Goal: Task Accomplishment & Management: Manage account settings

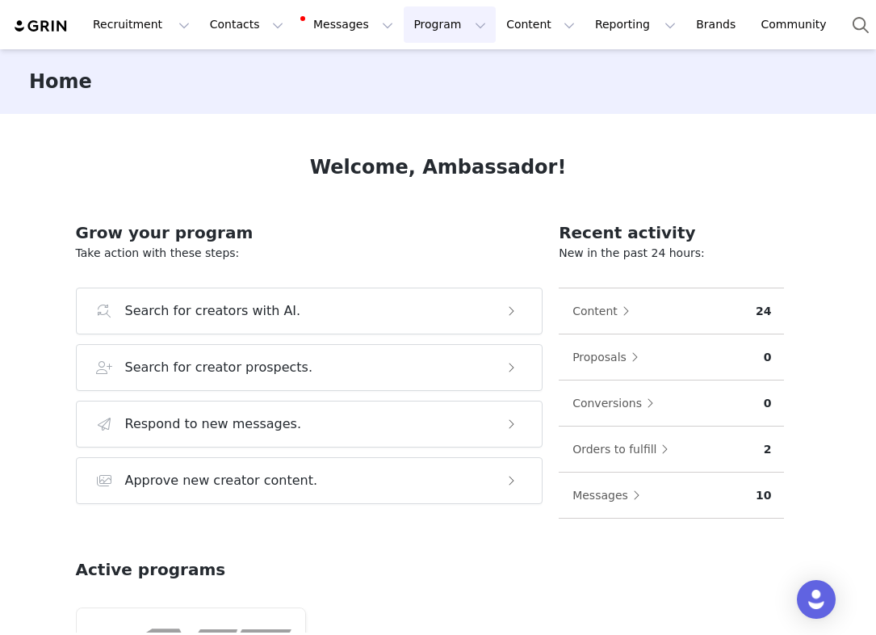
click at [404, 37] on button "Program Program" at bounding box center [450, 24] width 92 height 36
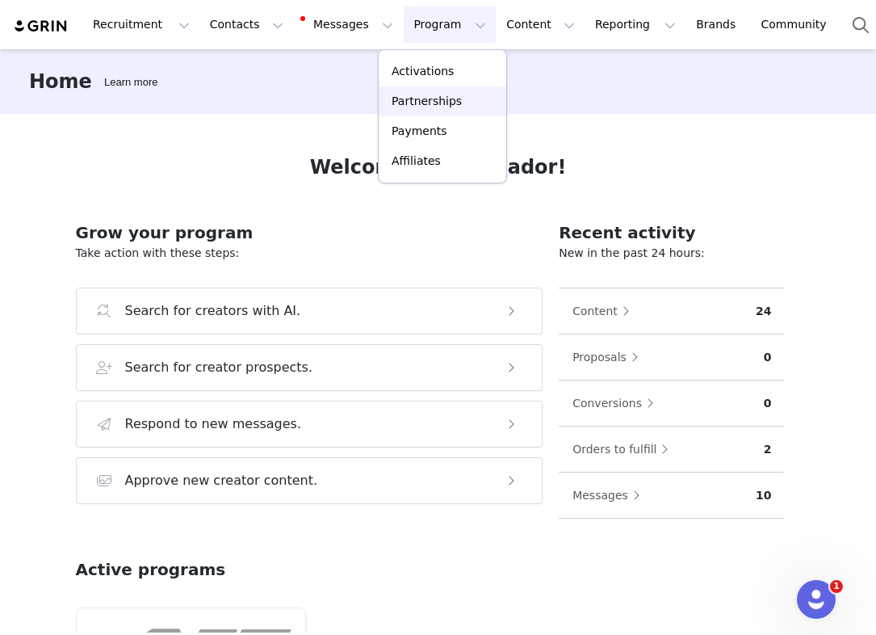
click at [430, 111] on link "Partnerships" at bounding box center [443, 101] width 128 height 30
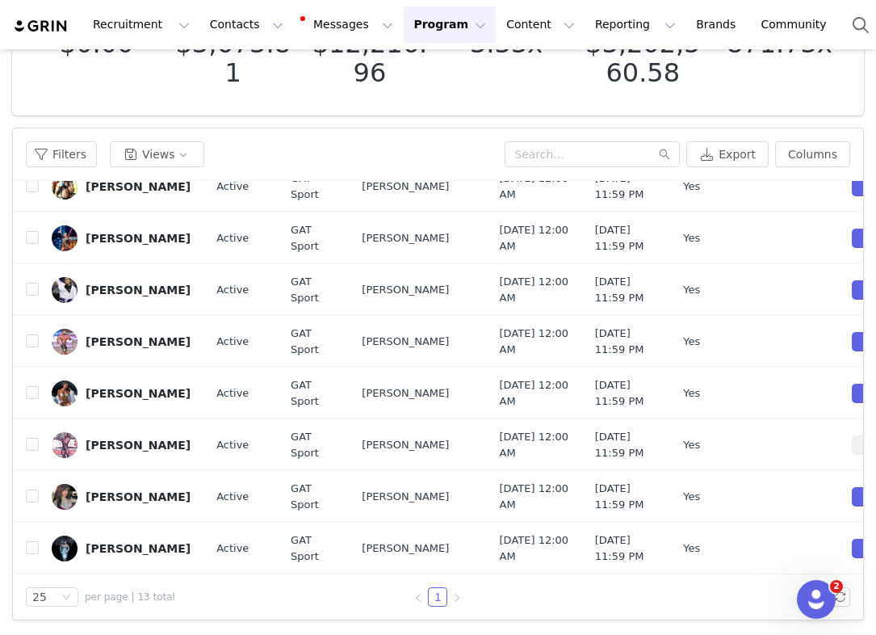
scroll to position [358, 0]
click at [836, 248] on button "button" at bounding box center [840, 238] width 19 height 19
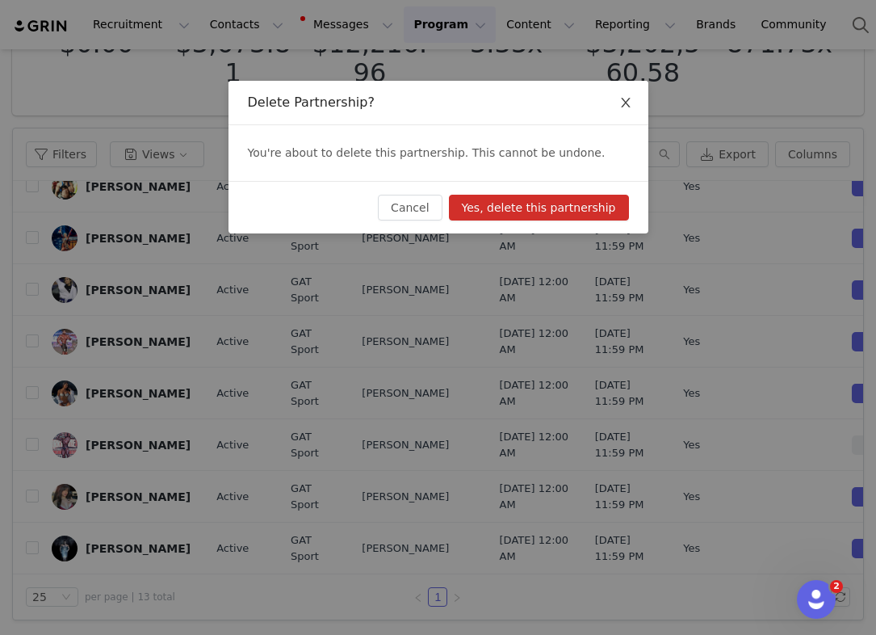
click at [628, 103] on icon "icon: close" at bounding box center [625, 102] width 13 height 13
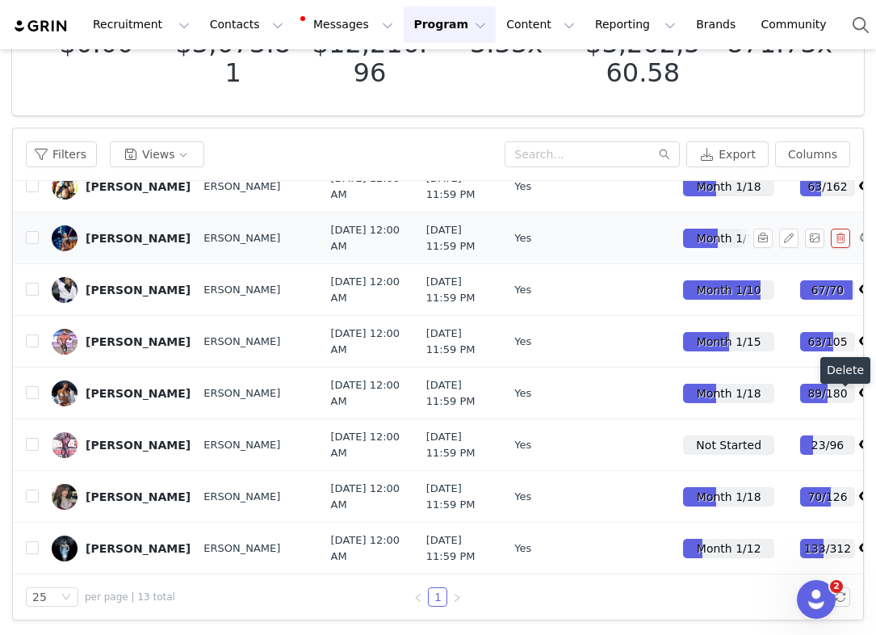
scroll to position [358, 218]
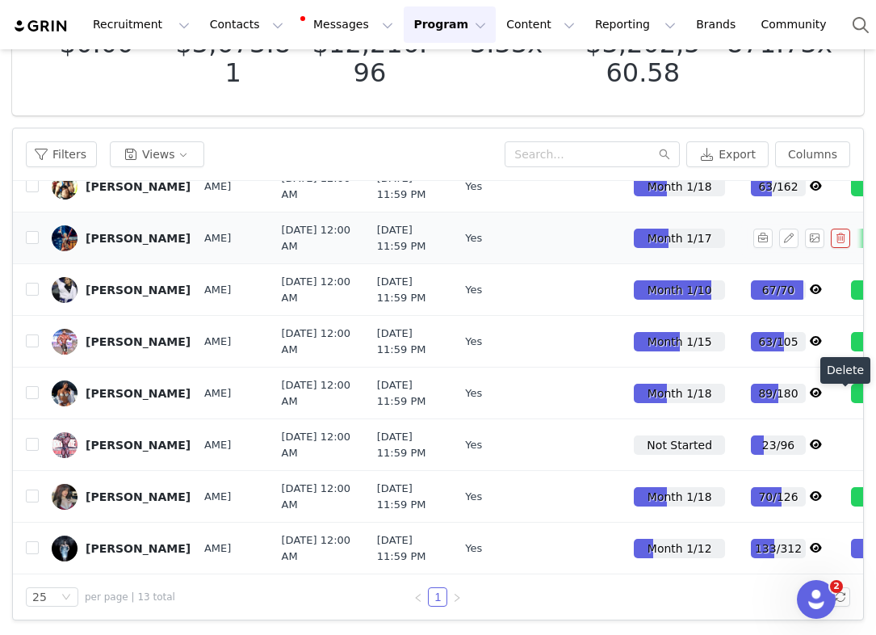
click at [837, 248] on button "button" at bounding box center [840, 238] width 19 height 19
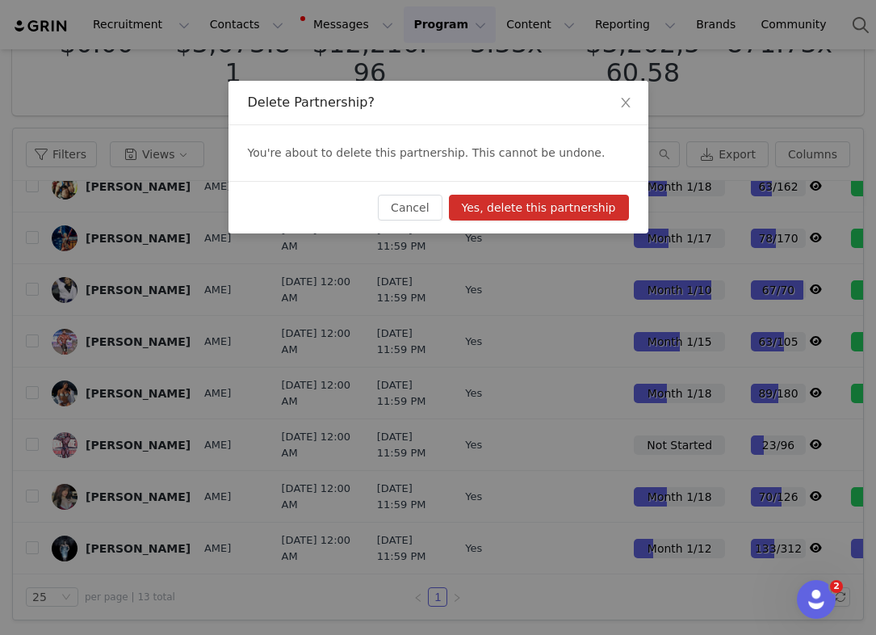
click at [554, 206] on button "Yes, delete this partnership" at bounding box center [539, 208] width 180 height 26
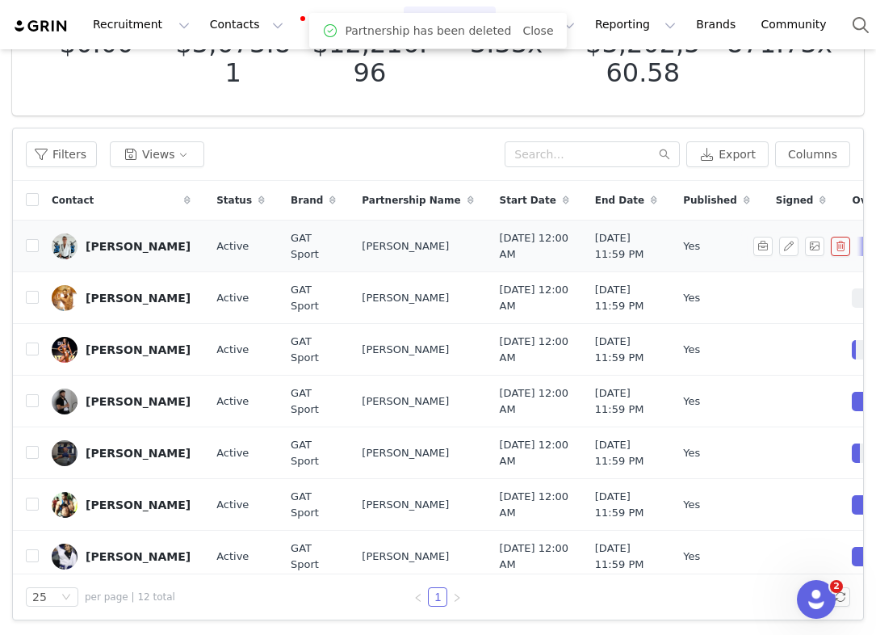
scroll to position [0, 0]
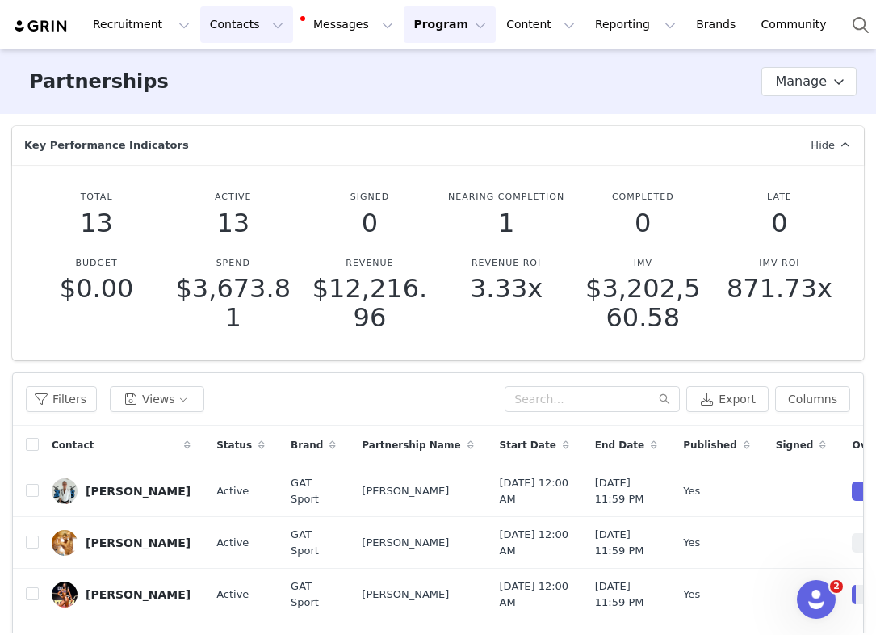
click at [244, 24] on button "Contacts Contacts" at bounding box center [246, 24] width 93 height 36
click at [266, 75] on div "Creators" at bounding box center [253, 71] width 108 height 17
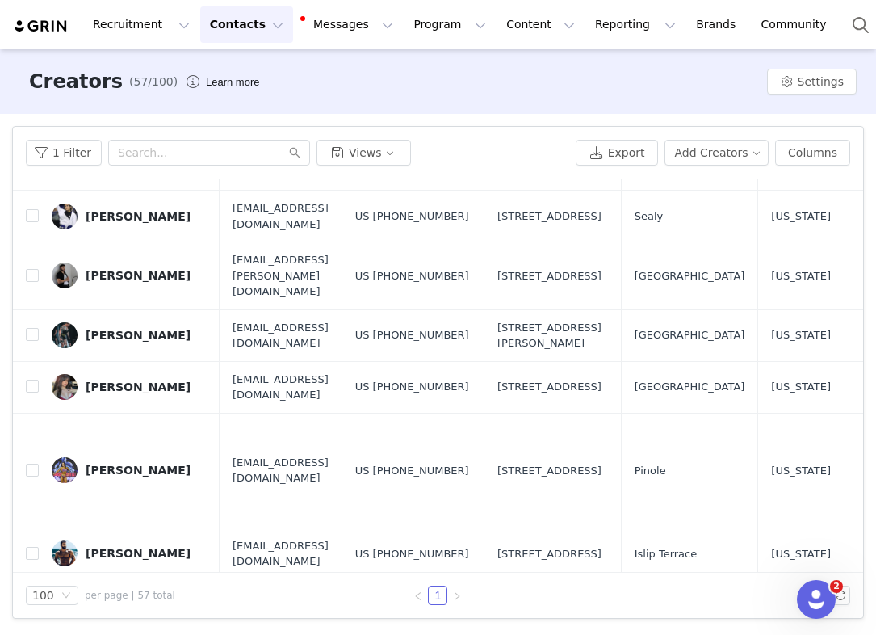
scroll to position [993, 0]
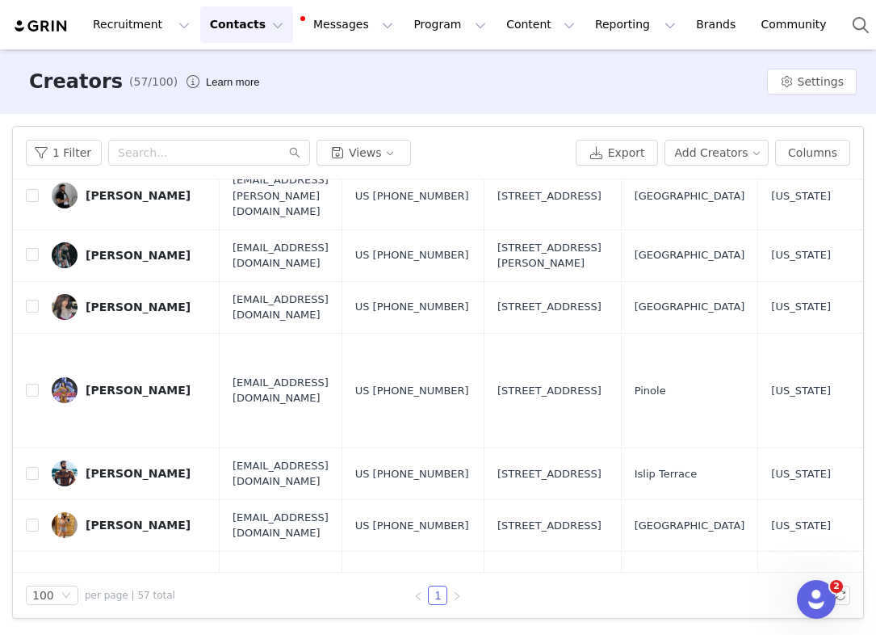
checkbox input "true"
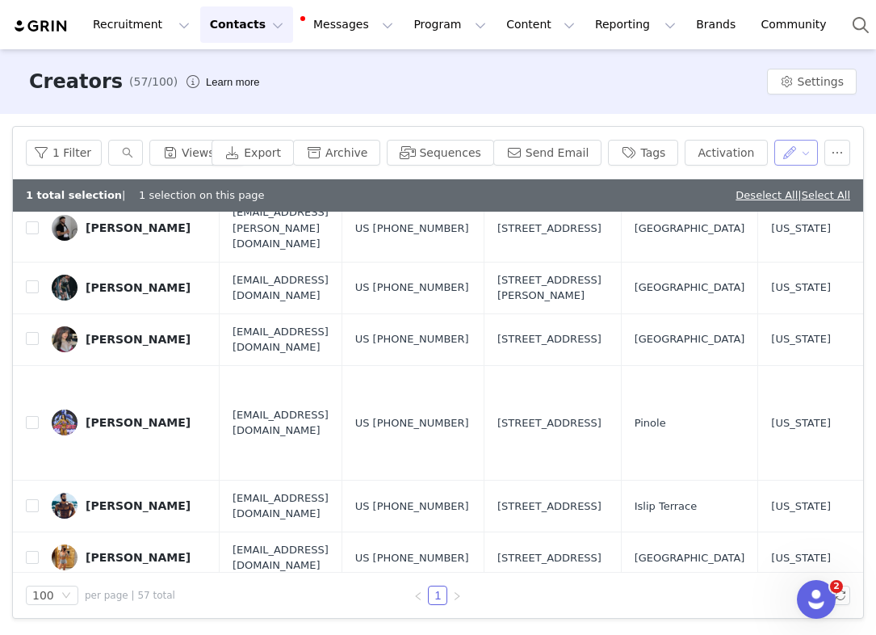
click at [804, 157] on button "button" at bounding box center [797, 153] width 44 height 26
click at [827, 151] on button "button" at bounding box center [838, 153] width 26 height 26
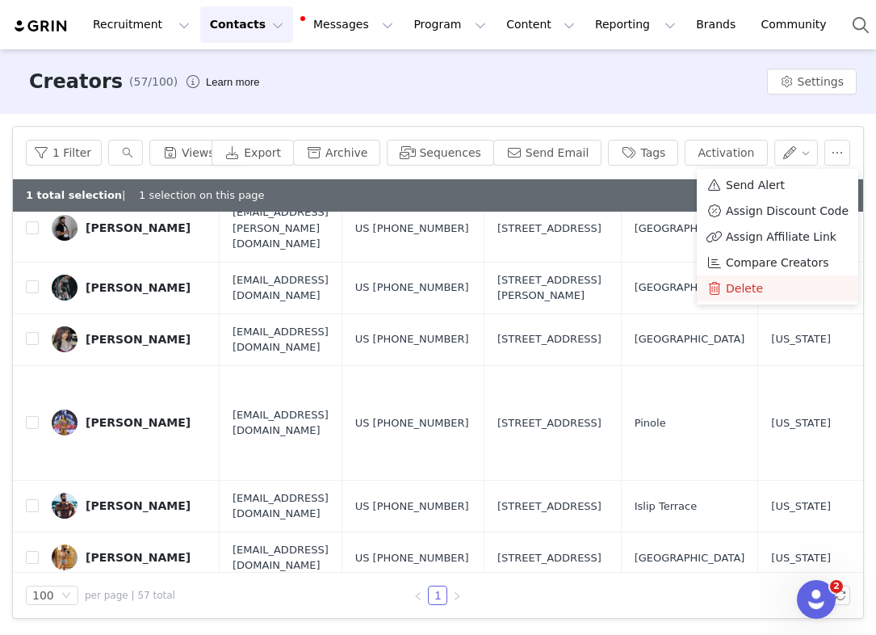
click at [741, 288] on span "Delete" at bounding box center [744, 288] width 37 height 18
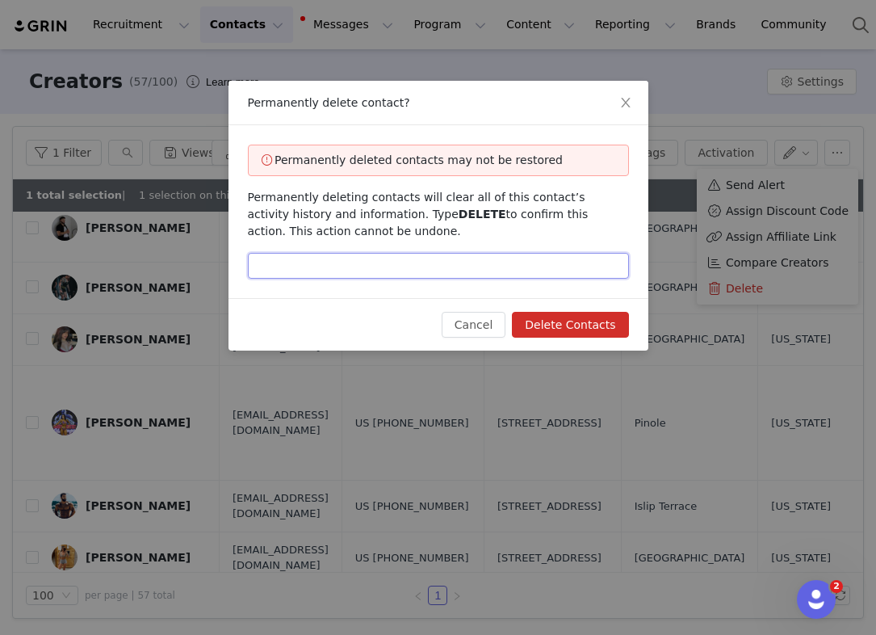
click at [470, 255] on input "text" at bounding box center [438, 266] width 381 height 26
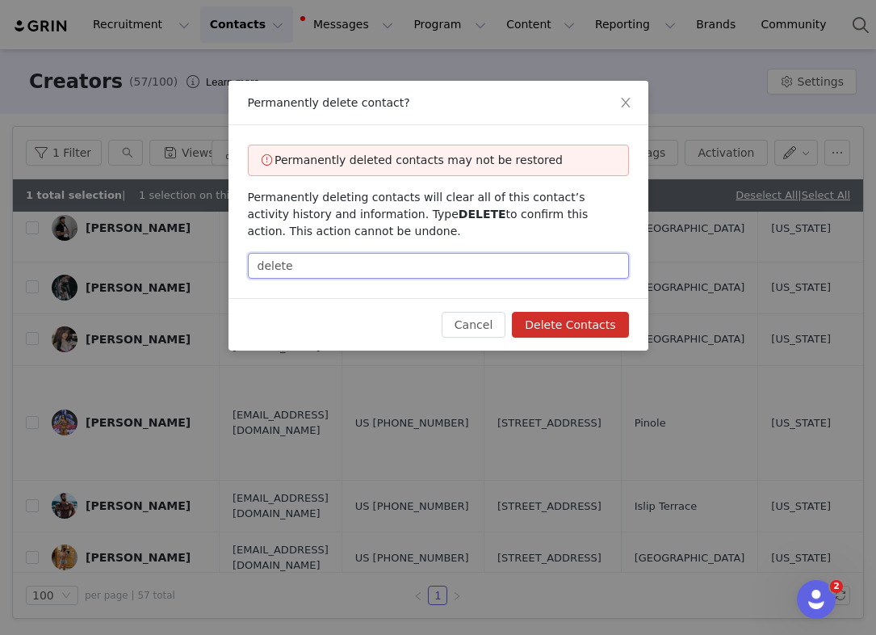
type input "delete"
click at [579, 331] on button "Delete Contacts" at bounding box center [570, 325] width 116 height 26
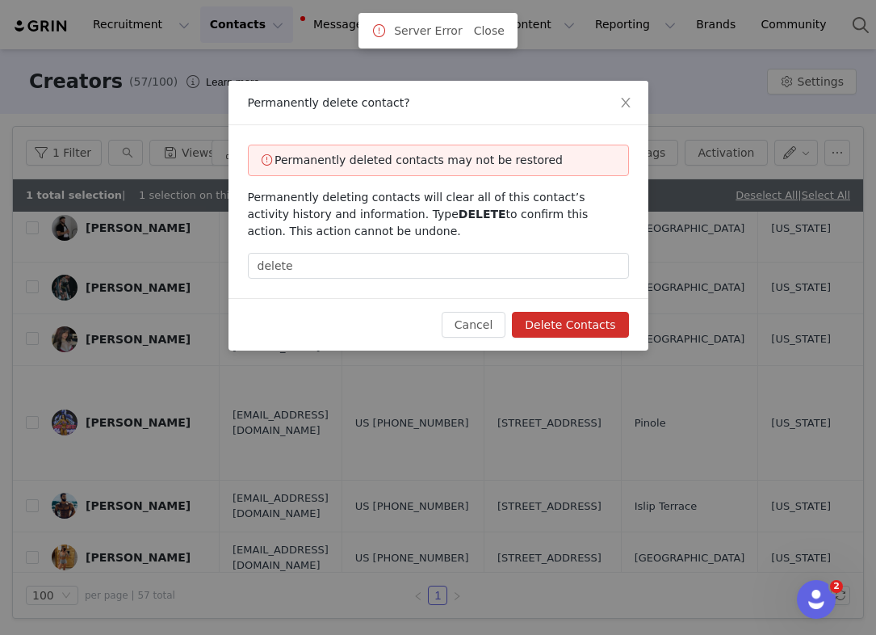
click at [522, 281] on div "Permanently deleted contacts may not be restored Permanently deleting contacts …" at bounding box center [439, 211] width 420 height 173
click at [589, 319] on button "Delete Contacts" at bounding box center [570, 325] width 116 height 26
click at [488, 78] on link "Close" at bounding box center [489, 79] width 31 height 13
click at [628, 103] on icon "icon: close" at bounding box center [625, 102] width 13 height 13
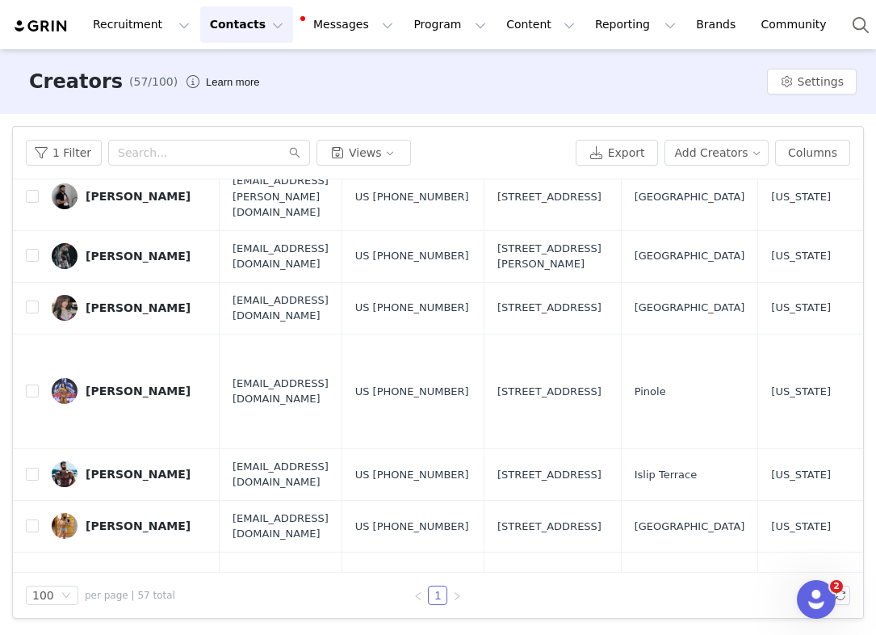
scroll to position [1001, 0]
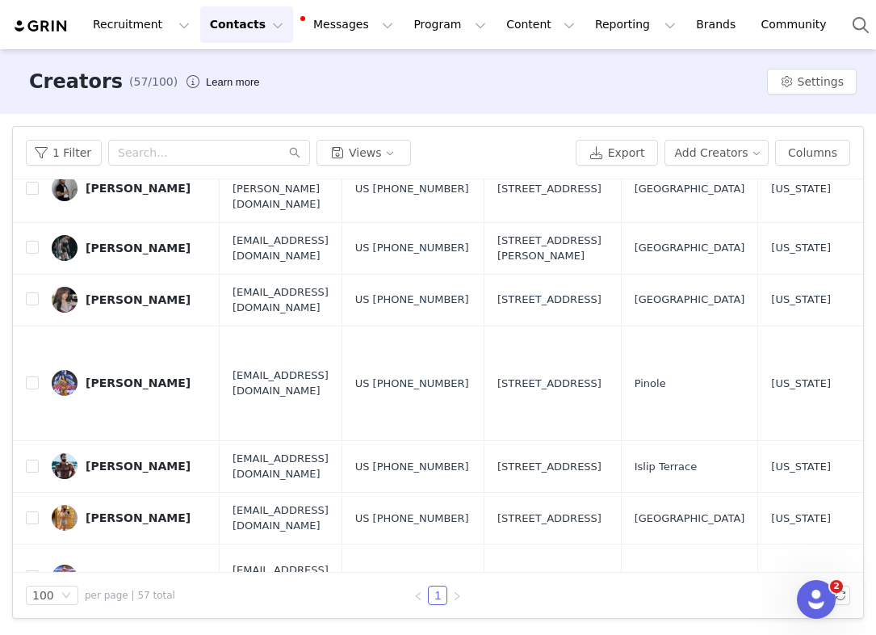
checkbox input "true"
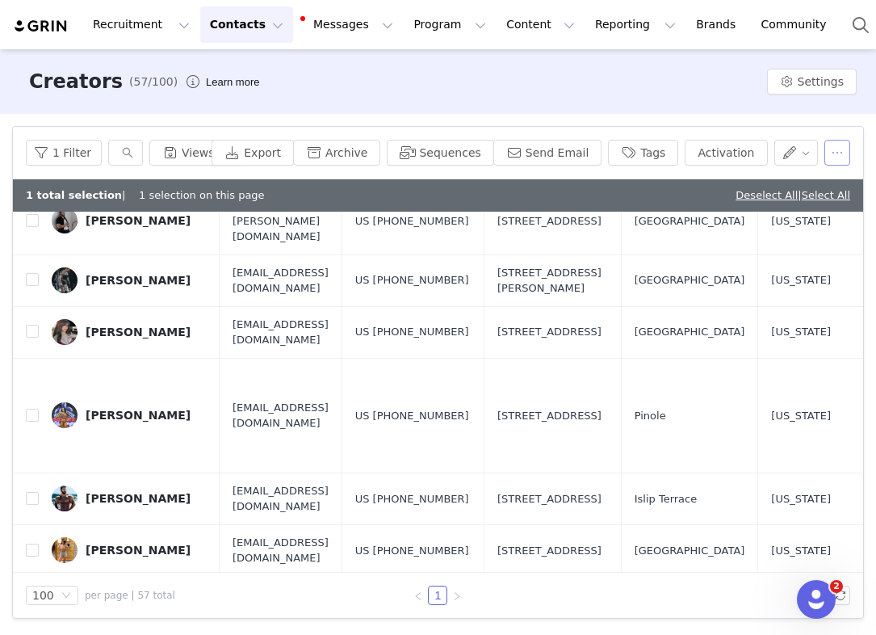
click at [833, 150] on button "button" at bounding box center [838, 153] width 26 height 26
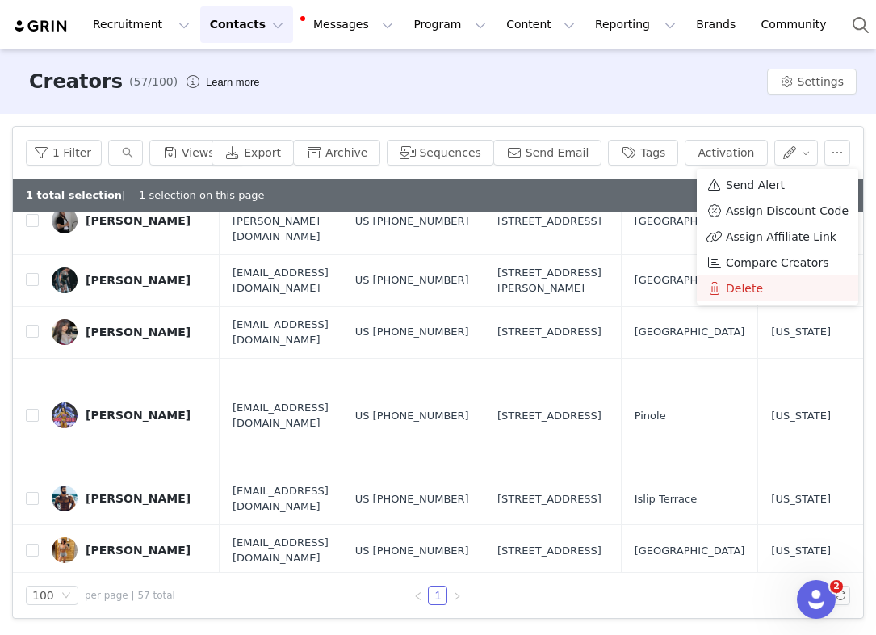
click at [729, 282] on span "Delete" at bounding box center [744, 288] width 37 height 18
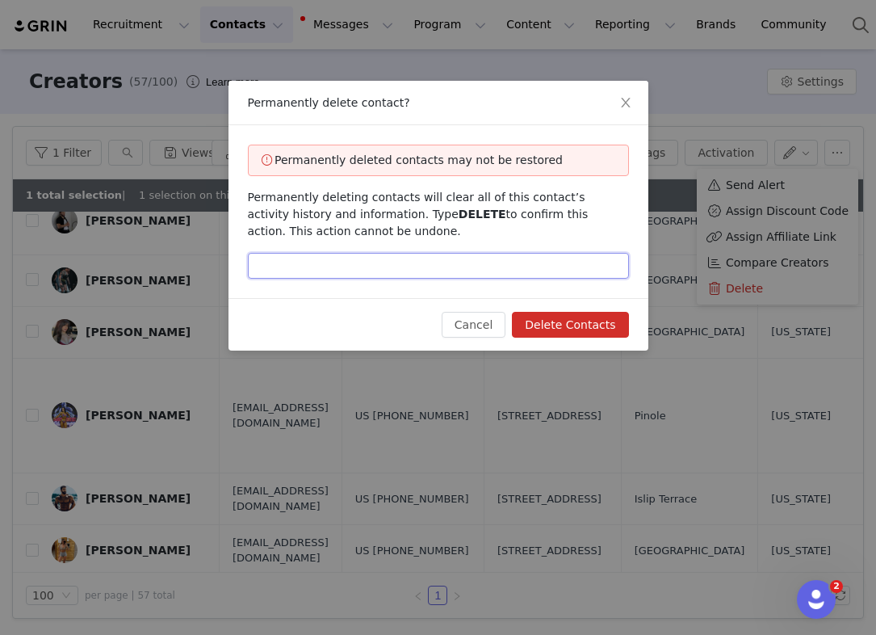
click at [472, 261] on input "text" at bounding box center [438, 266] width 381 height 26
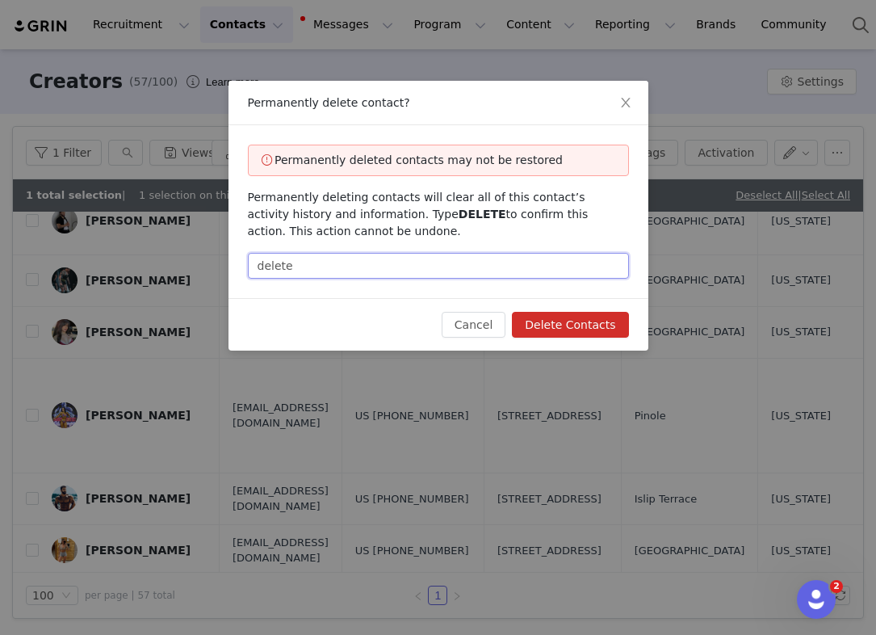
type input "delete"
click at [609, 325] on button "Delete Contacts" at bounding box center [570, 325] width 116 height 26
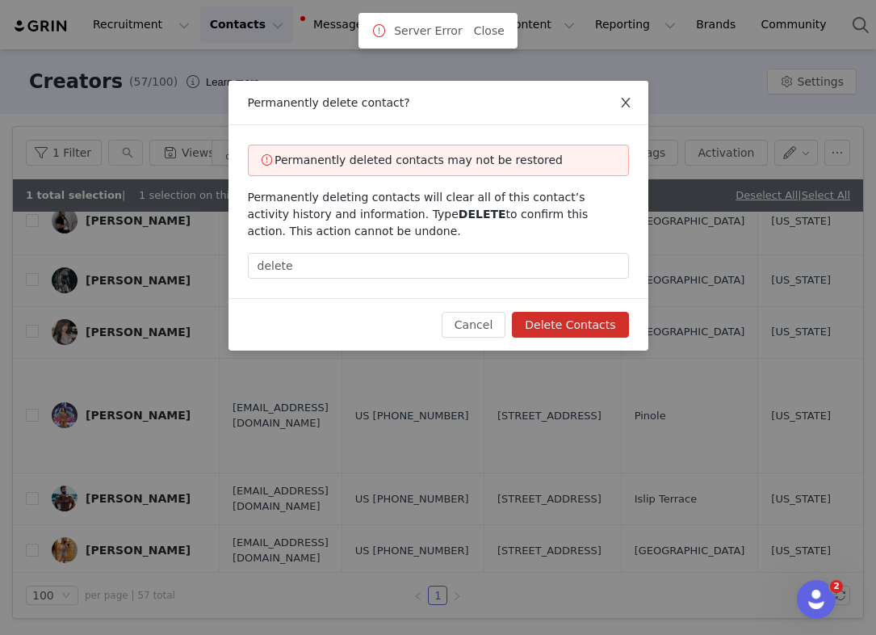
click at [625, 102] on icon "icon: close" at bounding box center [625, 102] width 13 height 13
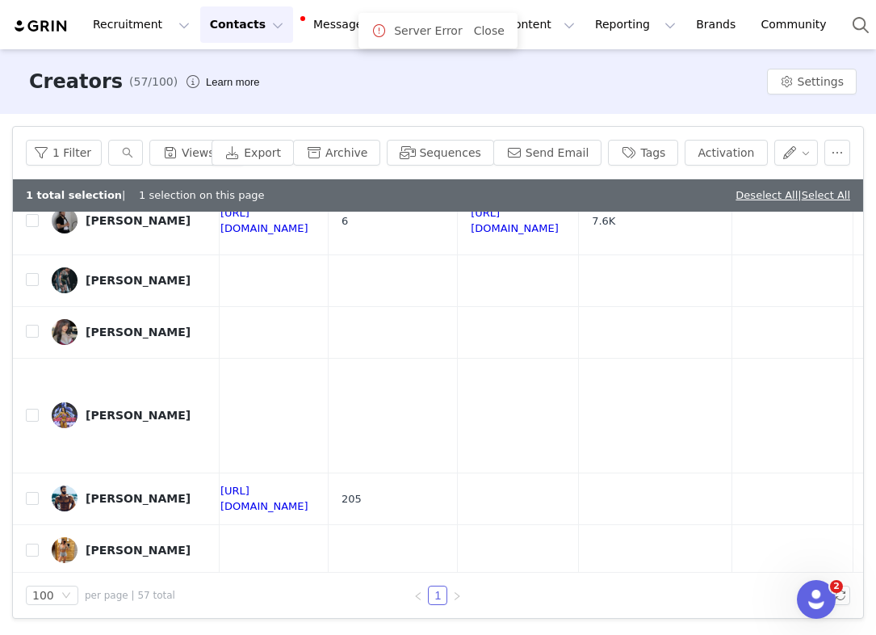
scroll to position [1001, 1260]
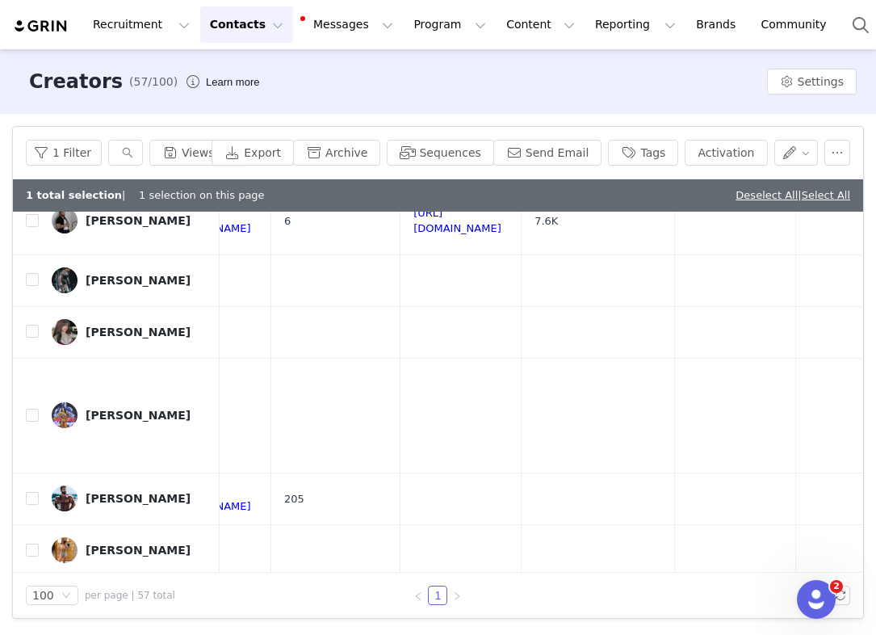
click at [819, 154] on div "Export Archive Sequences Send Email Tags Activation" at bounding box center [531, 153] width 639 height 26
click at [803, 151] on button "button" at bounding box center [797, 153] width 44 height 26
click at [682, 97] on div "Creators (57/100) Learn more Settings" at bounding box center [438, 81] width 876 height 65
